Goal: Task Accomplishment & Management: Use online tool/utility

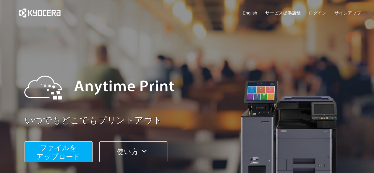
click at [53, 150] on span "ファイルを ​​アップロード" at bounding box center [58, 152] width 44 height 17
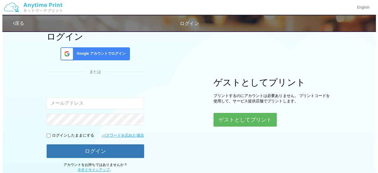
scroll to position [33, 0]
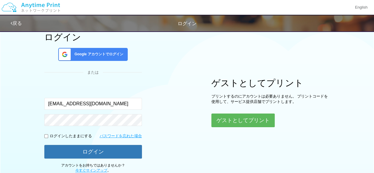
type input "[EMAIL_ADDRESS][DOMAIN_NAME]"
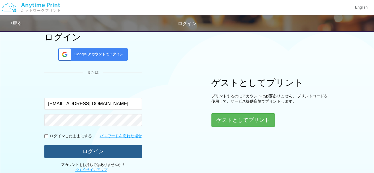
click at [95, 151] on button "ログイン" at bounding box center [93, 151] width 98 height 13
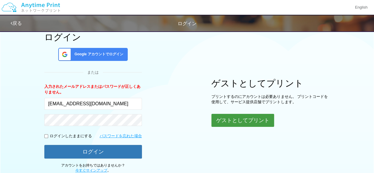
click at [232, 121] on button "ゲストとしてプリント" at bounding box center [242, 120] width 63 height 13
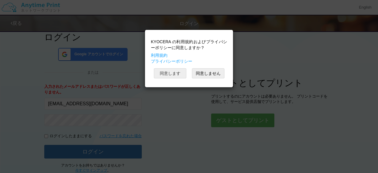
click at [170, 73] on button "同意します" at bounding box center [170, 73] width 33 height 10
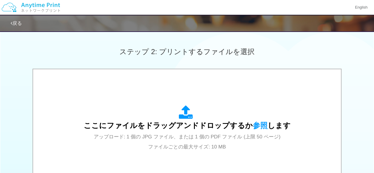
scroll to position [194, 0]
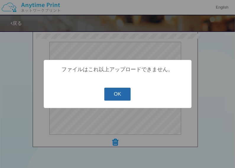
click at [116, 94] on button "OK" at bounding box center [117, 94] width 26 height 13
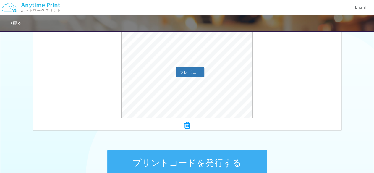
scroll to position [213, 0]
click at [187, 123] on icon at bounding box center [187, 125] width 6 height 8
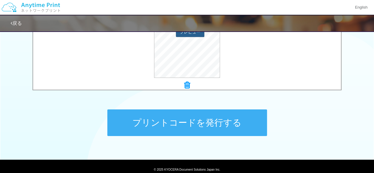
scroll to position [257, 0]
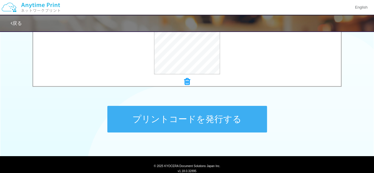
click at [182, 123] on button "プリントコードを発行する" at bounding box center [187, 119] width 160 height 27
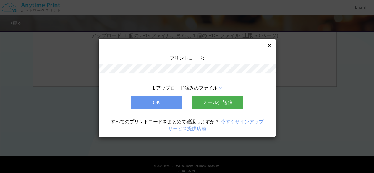
scroll to position [0, 0]
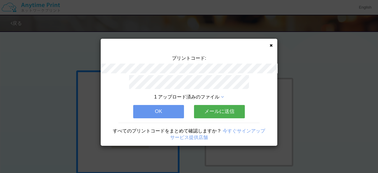
click at [220, 108] on button "メールに送信" at bounding box center [219, 111] width 51 height 13
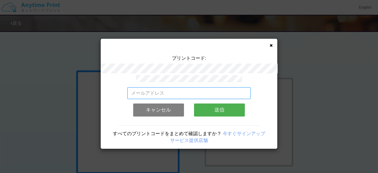
click at [183, 95] on input "email" at bounding box center [189, 93] width 124 height 12
type input "nisioyama@gmail.com"
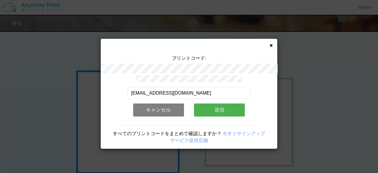
click at [219, 107] on button "送信" at bounding box center [219, 109] width 51 height 13
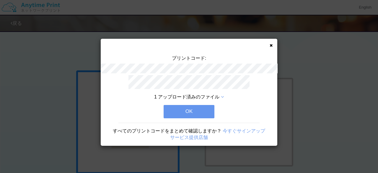
click at [223, 96] on icon at bounding box center [222, 97] width 3 height 5
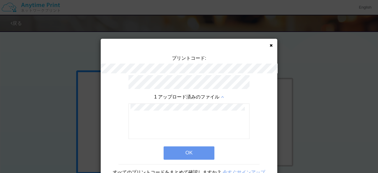
click at [193, 150] on button "OK" at bounding box center [189, 152] width 51 height 13
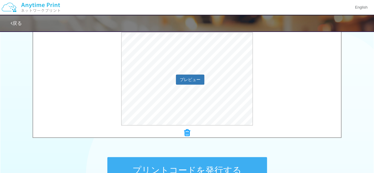
scroll to position [201, 0]
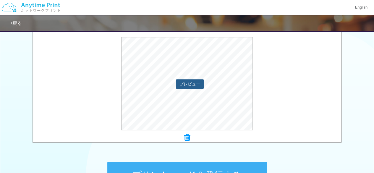
click at [196, 83] on button "プレビュー" at bounding box center [190, 83] width 28 height 9
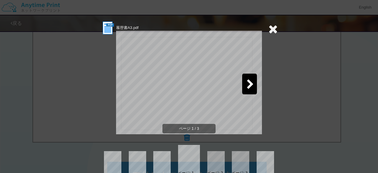
click at [244, 85] on div at bounding box center [249, 84] width 15 height 21
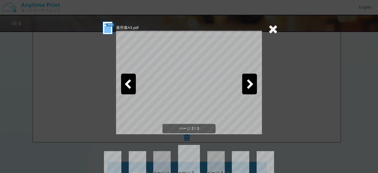
click at [247, 85] on icon at bounding box center [250, 85] width 7 height 10
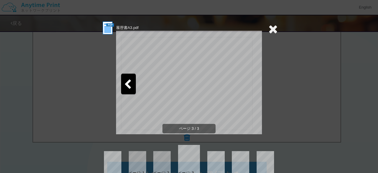
click at [129, 85] on icon at bounding box center [127, 85] width 7 height 10
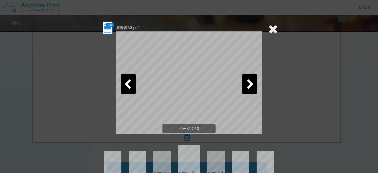
click at [129, 85] on icon at bounding box center [127, 85] width 7 height 10
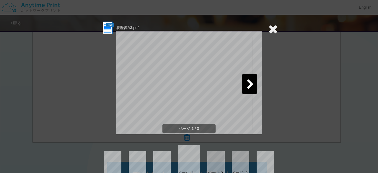
click at [249, 84] on icon at bounding box center [250, 85] width 7 height 10
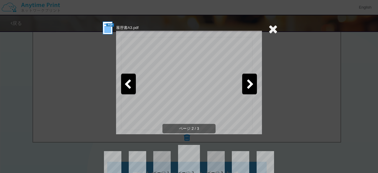
click at [270, 29] on icon at bounding box center [273, 29] width 9 height 12
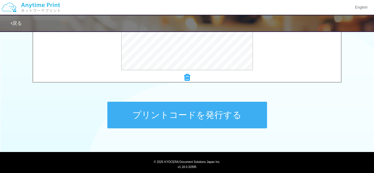
scroll to position [262, 0]
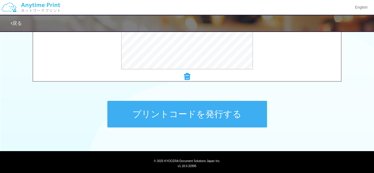
click at [196, 113] on button "プリントコードを発行する" at bounding box center [187, 114] width 160 height 27
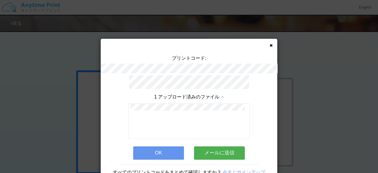
click at [214, 149] on button "メールに送信" at bounding box center [219, 152] width 51 height 13
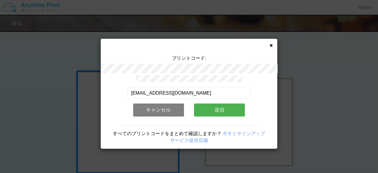
click at [219, 108] on button "送信" at bounding box center [219, 109] width 51 height 13
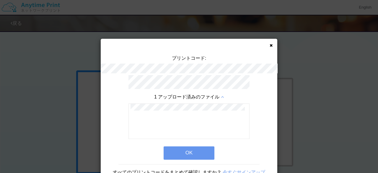
click at [194, 150] on button "OK" at bounding box center [189, 152] width 51 height 13
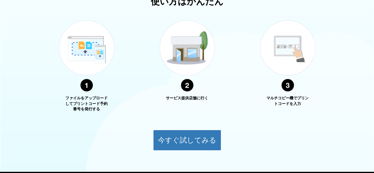
scroll to position [214, 0]
